Goal: Task Accomplishment & Management: Use online tool/utility

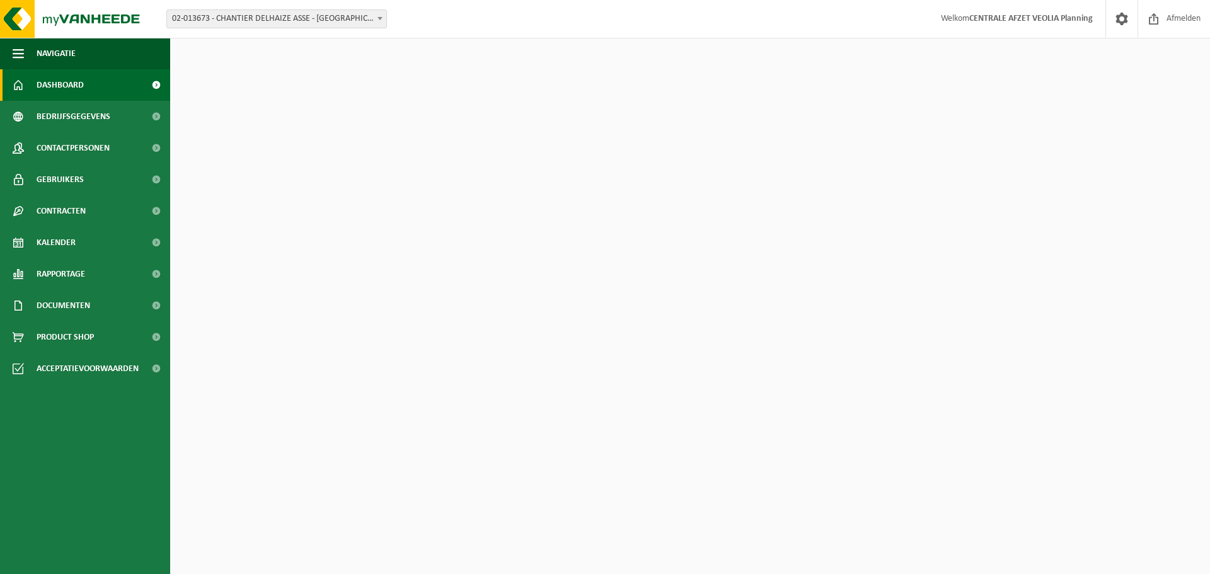
click at [295, 20] on span "02-013673 - CHANTIER DELHAIZE ASSE - [GEOGRAPHIC_DATA] - [GEOGRAPHIC_DATA]" at bounding box center [276, 19] width 219 height 18
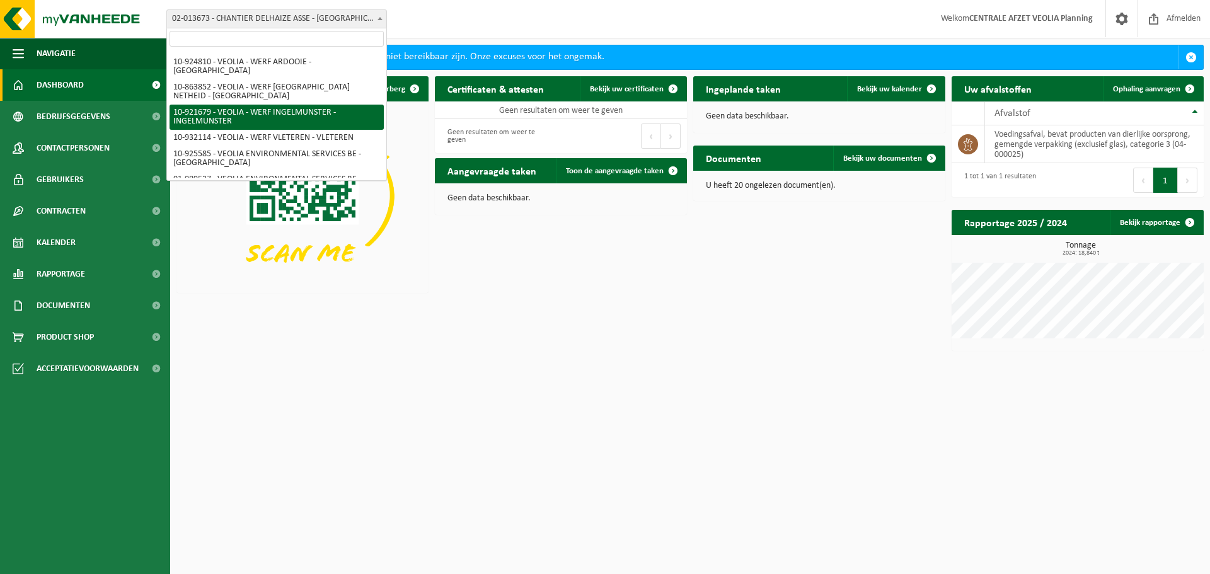
scroll to position [354, 0]
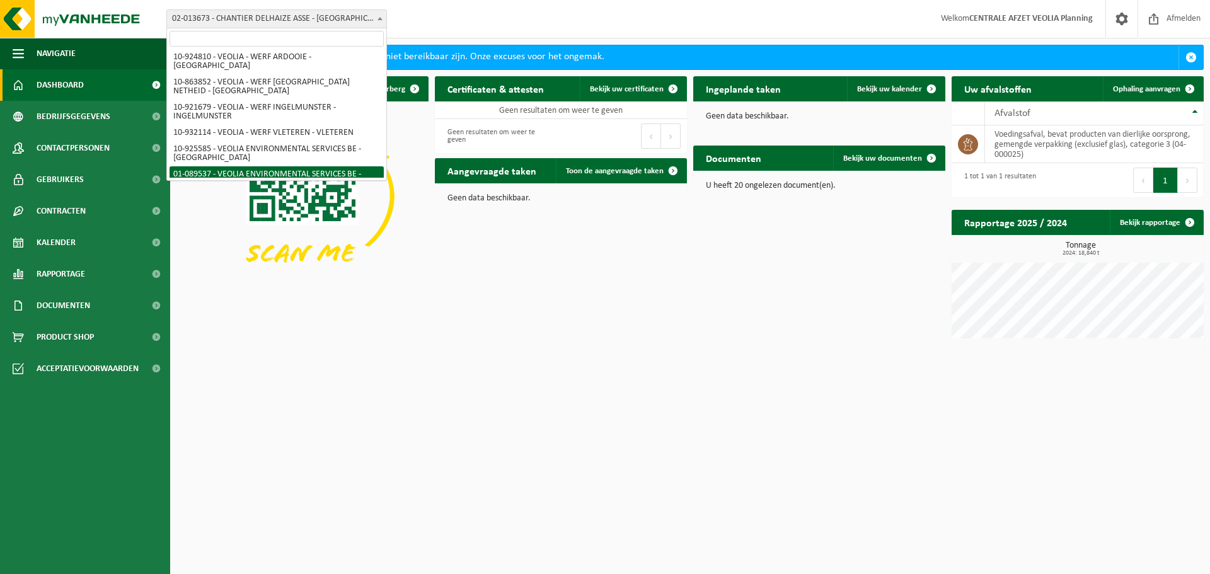
select select "732"
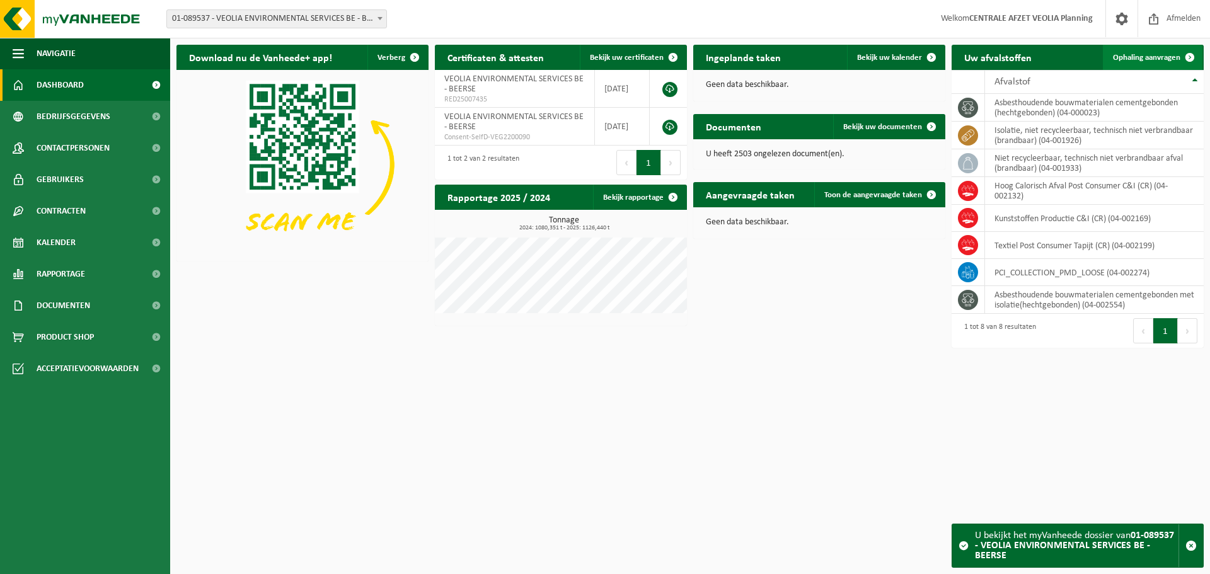
click at [1163, 54] on span "Ophaling aanvragen" at bounding box center [1146, 58] width 67 height 8
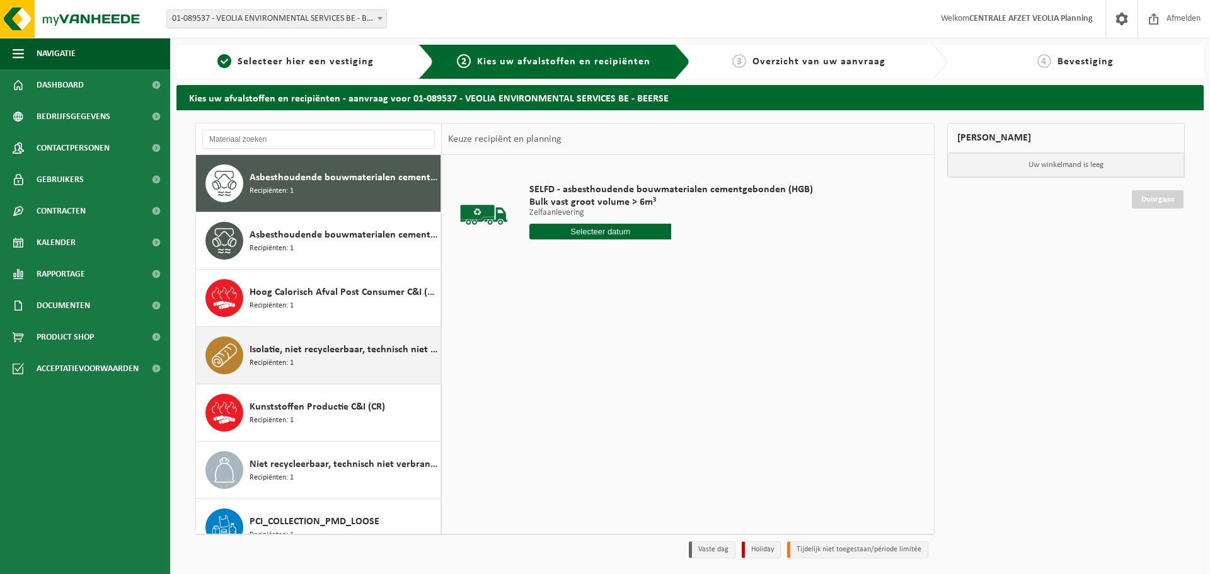
click at [294, 364] on div "Isolatie, niet recycleerbaar, technisch niet verbrandbaar (brandbaar) Recipiënt…" at bounding box center [344, 356] width 188 height 38
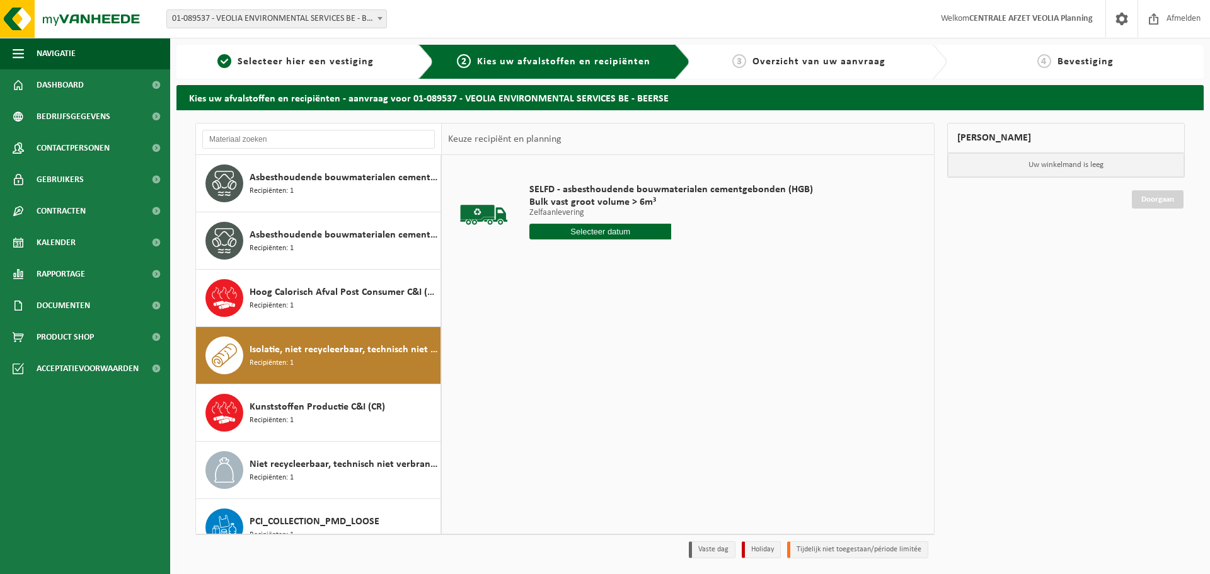
scroll to position [79, 0]
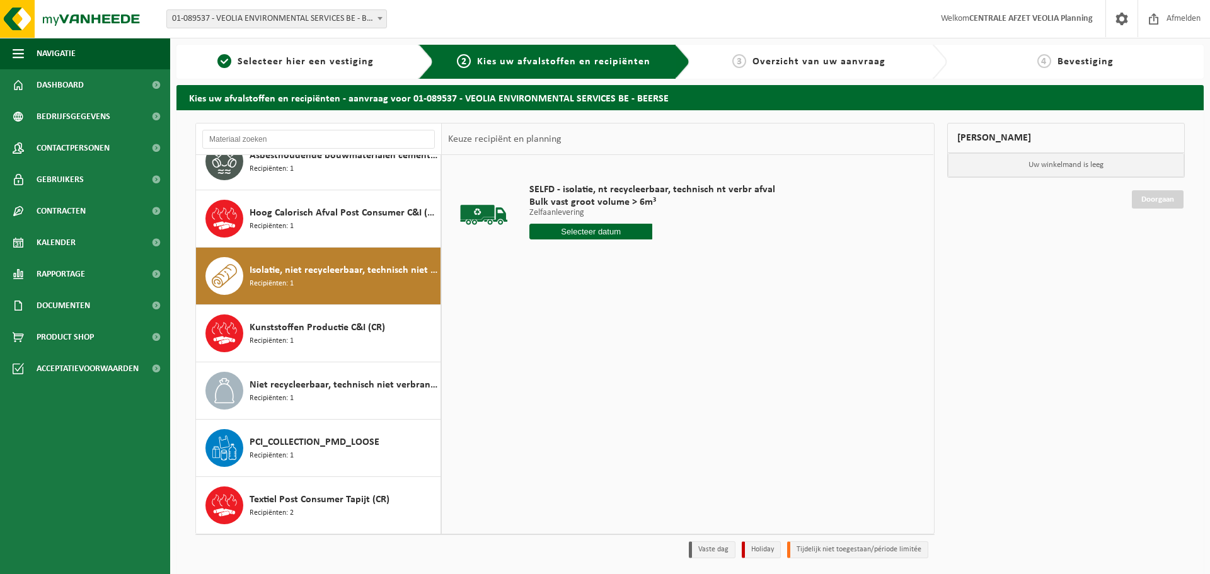
click at [617, 231] on input "text" at bounding box center [591, 232] width 123 height 16
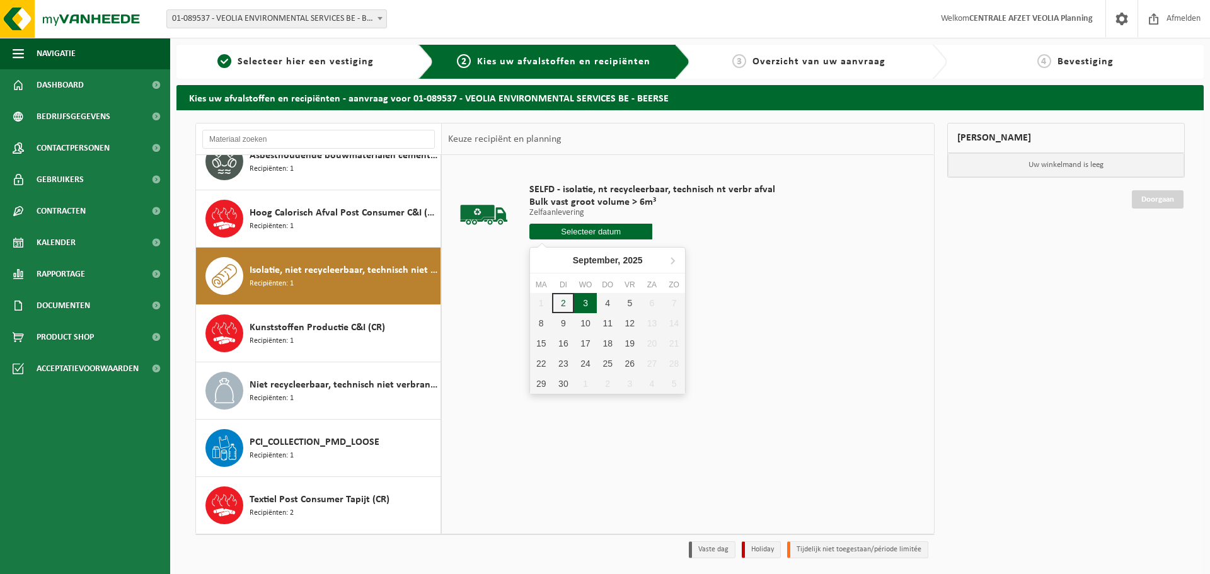
click at [588, 307] on div "3" at bounding box center [585, 303] width 22 height 20
type input "Van 2025-09-03"
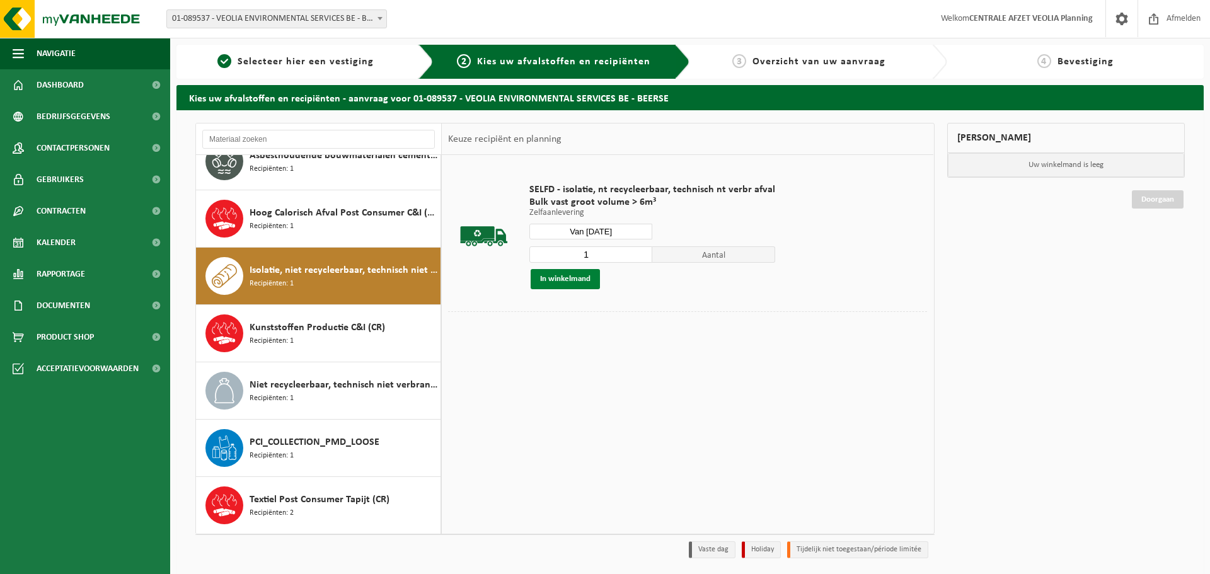
click at [576, 277] on button "In winkelmand" at bounding box center [565, 279] width 69 height 20
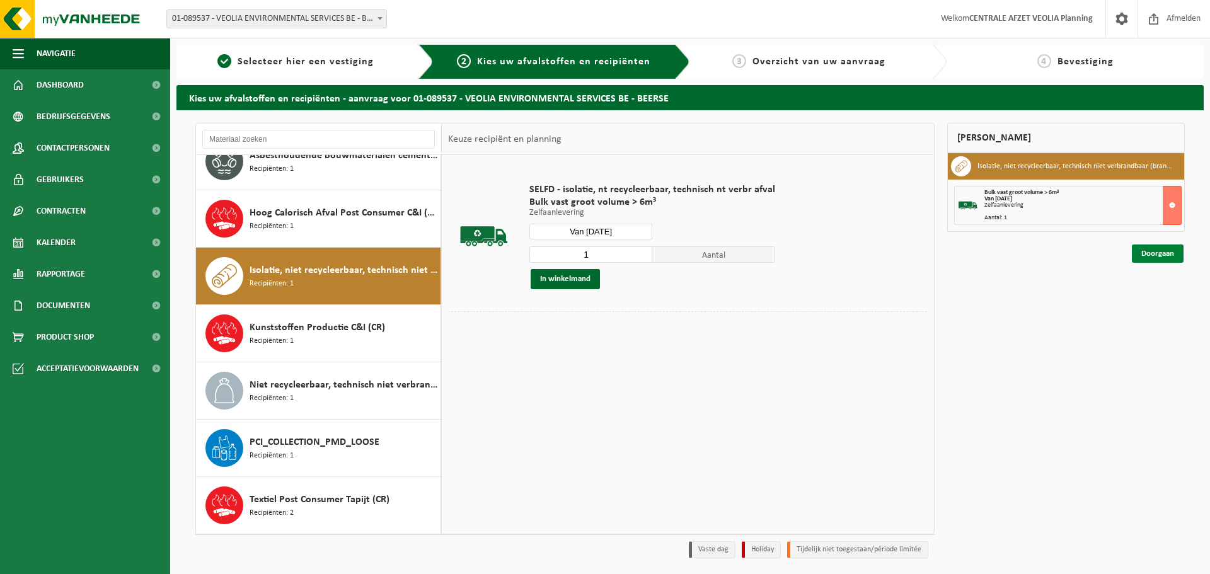
click at [1174, 257] on link "Doorgaan" at bounding box center [1158, 254] width 52 height 18
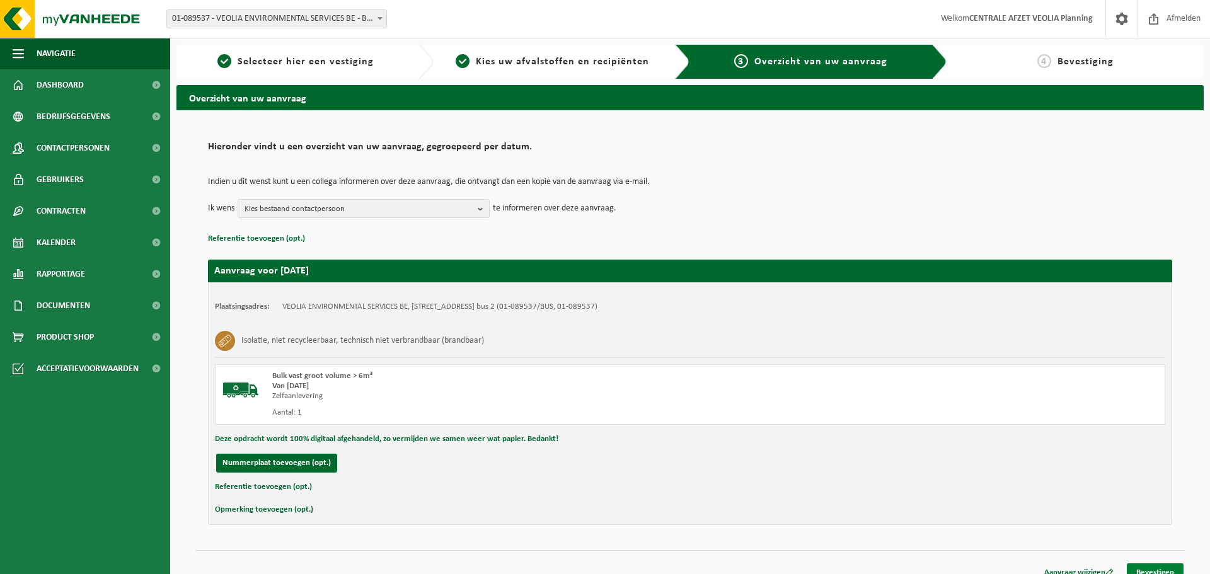
click at [1144, 565] on link "Bevestigen" at bounding box center [1155, 573] width 57 height 18
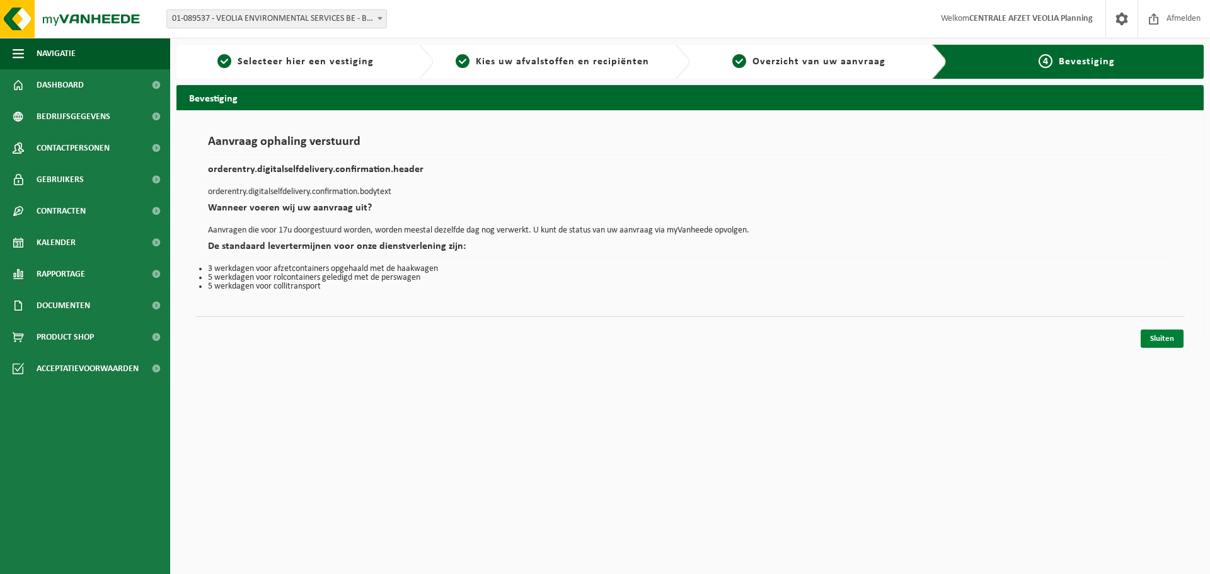
click at [1176, 338] on link "Sluiten" at bounding box center [1162, 339] width 43 height 18
